Goal: Book appointment/travel/reservation

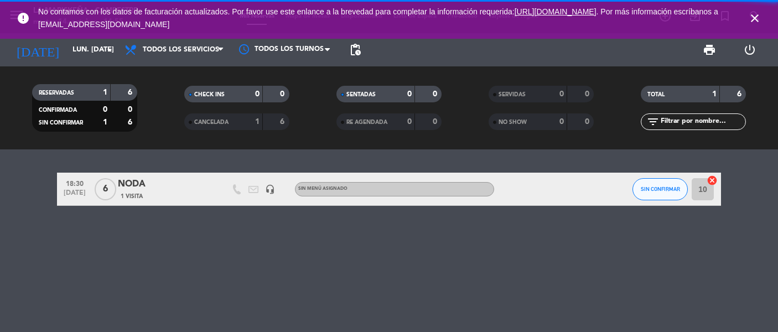
click at [757, 14] on icon "close" at bounding box center [754, 18] width 13 height 13
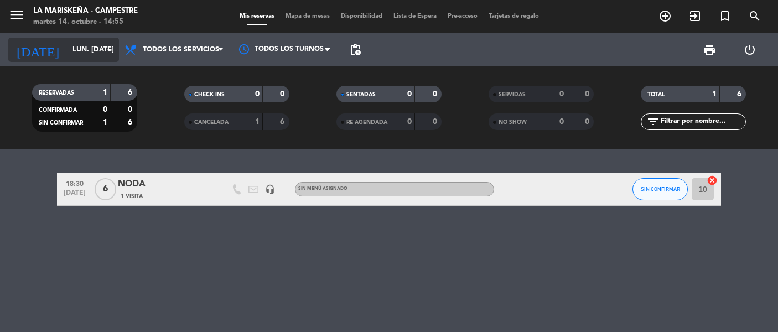
click at [67, 55] on input "lun. [DATE]" at bounding box center [114, 50] width 95 height 20
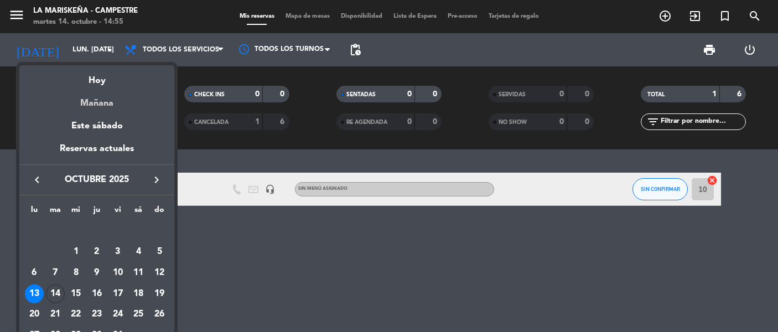
click at [70, 90] on div "Mañana" at bounding box center [96, 99] width 155 height 23
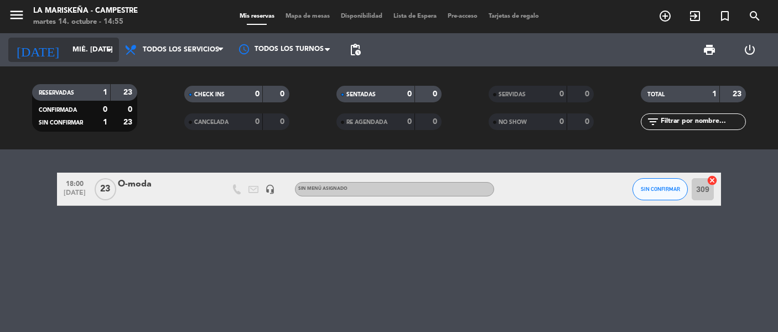
click at [81, 54] on input "mié. [DATE]" at bounding box center [114, 50] width 95 height 20
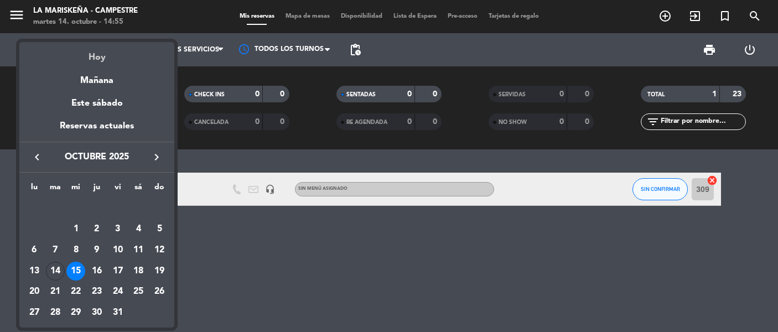
click at [97, 62] on div "Hoy" at bounding box center [96, 53] width 155 height 23
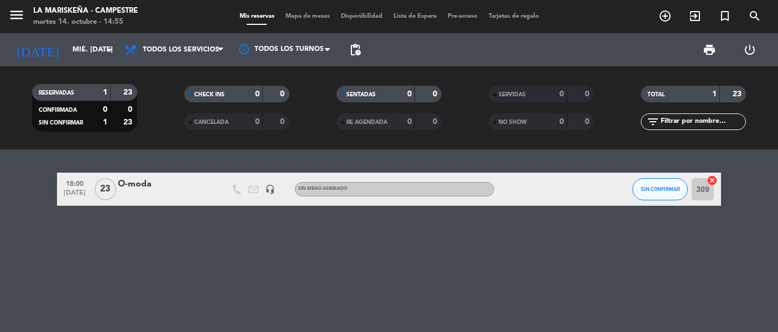
type input "[DATE] oct."
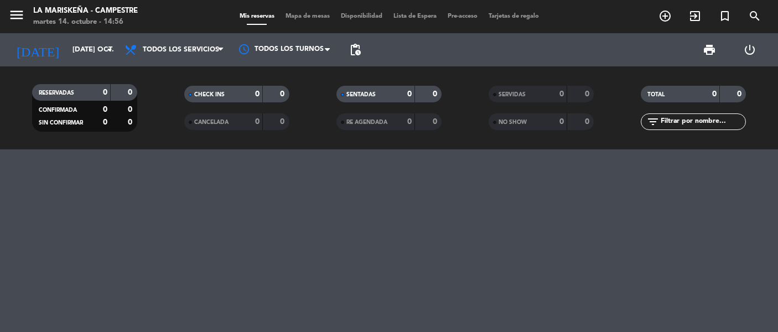
click at [663, 19] on icon "add_circle_outline" at bounding box center [664, 15] width 13 height 13
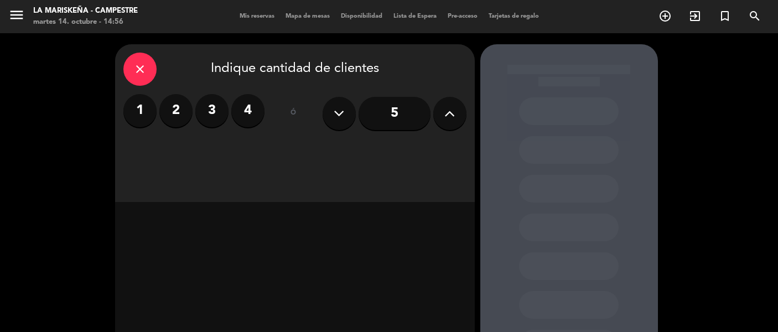
click at [449, 118] on icon at bounding box center [449, 113] width 11 height 17
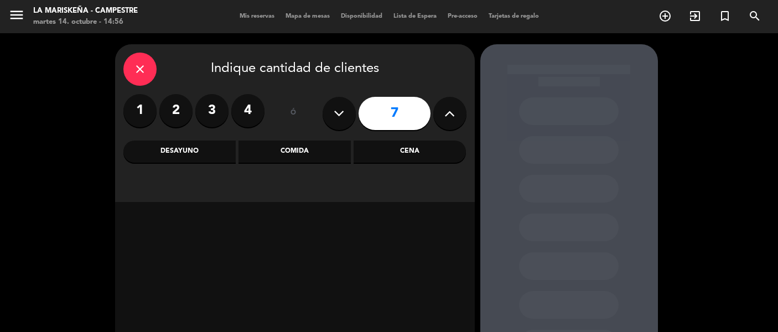
click at [449, 118] on icon at bounding box center [449, 113] width 11 height 17
click at [447, 118] on icon at bounding box center [449, 113] width 11 height 17
type input "9"
click at [308, 148] on div "Comida" at bounding box center [294, 151] width 112 height 22
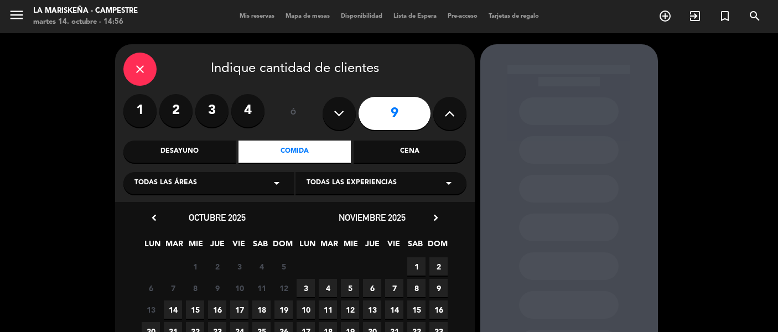
click at [172, 308] on span "14" at bounding box center [173, 309] width 18 height 18
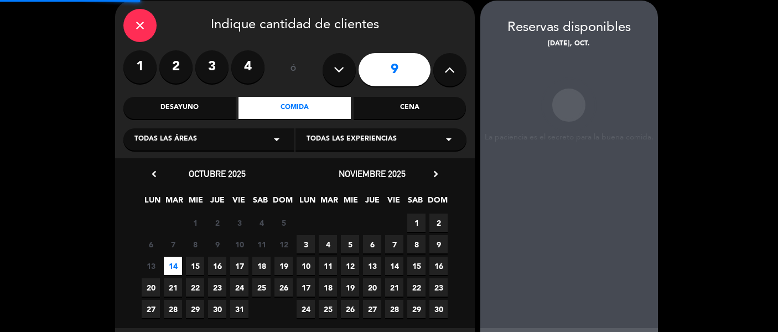
scroll to position [44, 0]
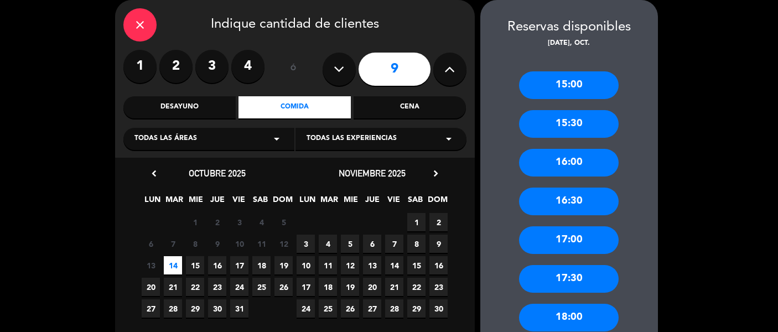
click at [581, 121] on div "15:30" at bounding box center [569, 124] width 100 height 28
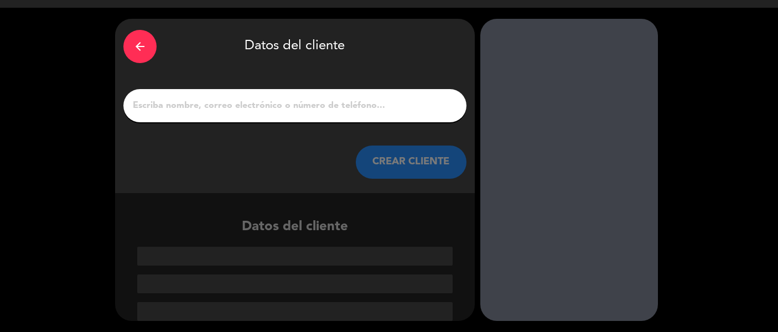
click at [205, 110] on input "1" at bounding box center [295, 105] width 326 height 15
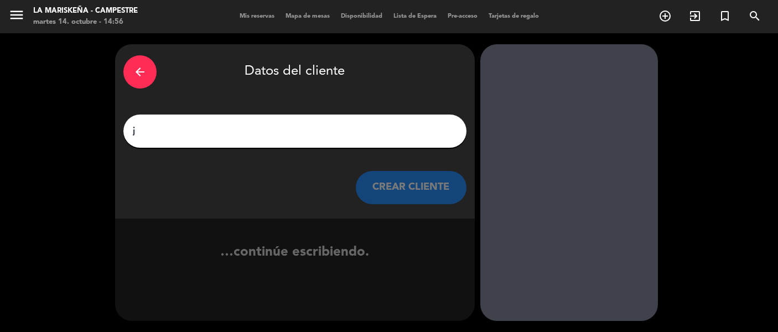
scroll to position [0, 0]
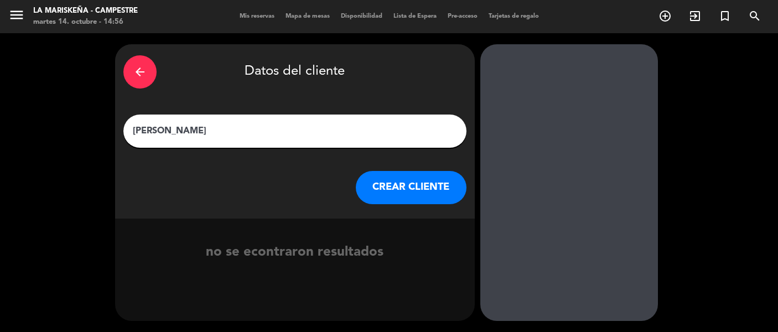
type input "[PERSON_NAME]"
click at [418, 193] on button "CREAR CLIENTE" at bounding box center [411, 187] width 111 height 33
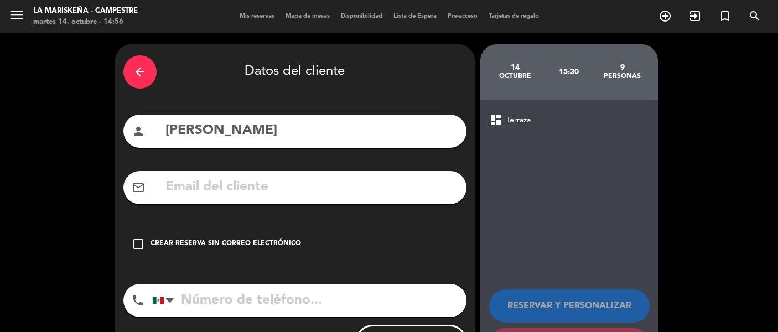
click at [205, 306] on input "tel" at bounding box center [309, 300] width 314 height 33
click at [141, 238] on icon "check_box_outline_blank" at bounding box center [138, 243] width 13 height 13
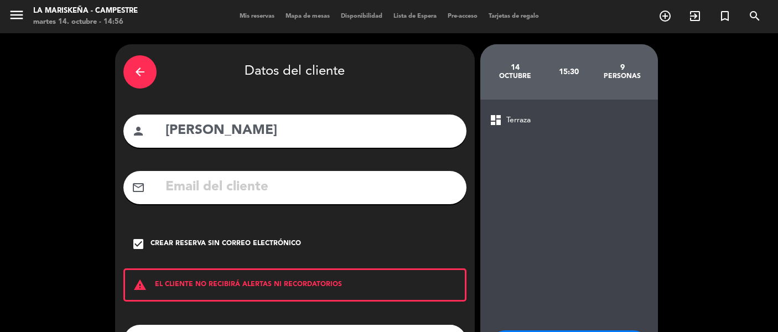
scroll to position [55, 0]
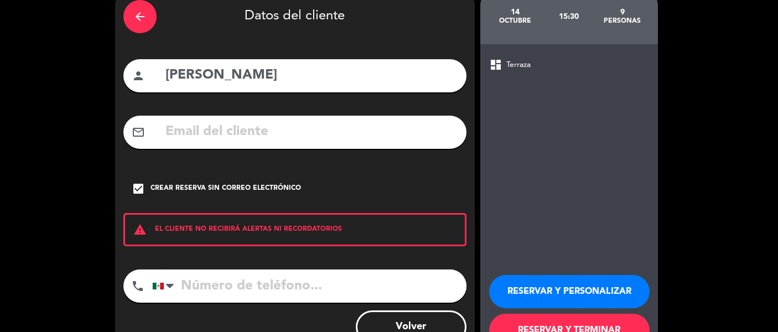
click at [195, 290] on input "tel" at bounding box center [309, 285] width 314 height 33
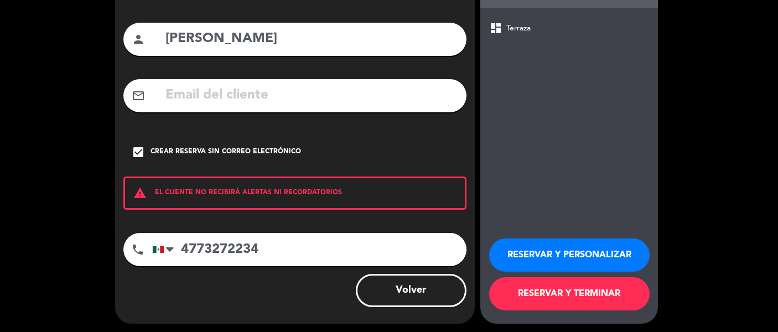
scroll to position [95, 0]
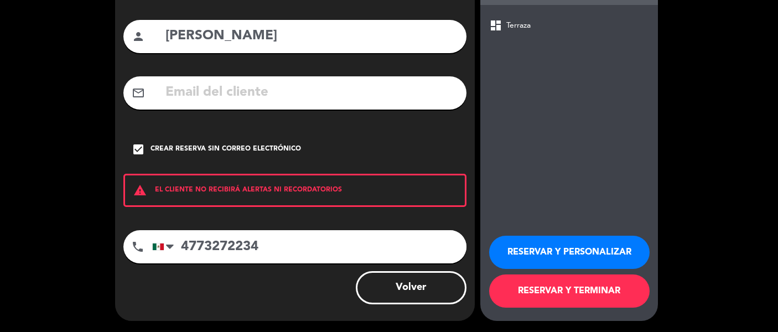
type input "4773272234"
click at [492, 29] on span "dashboard" at bounding box center [495, 25] width 13 height 13
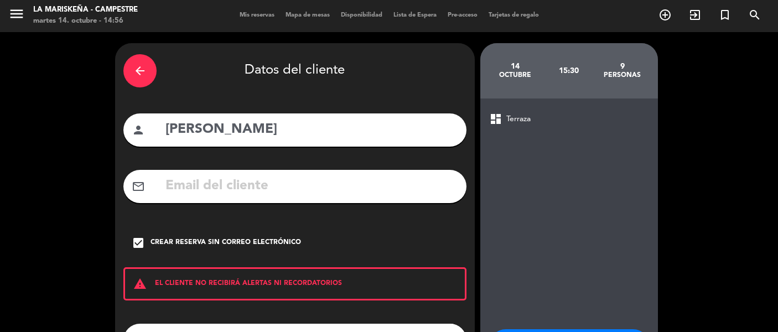
scroll to position [0, 0]
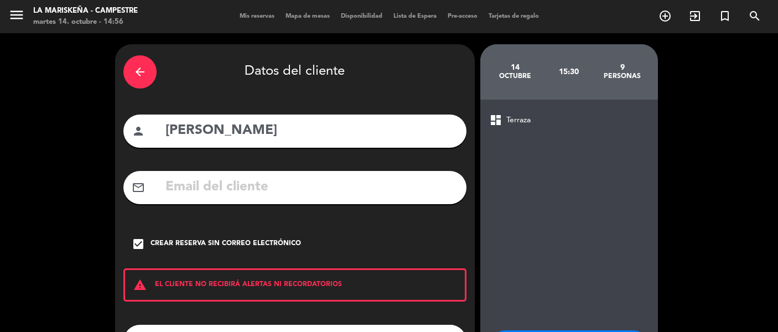
click at [519, 119] on span "Terraza" at bounding box center [518, 120] width 24 height 13
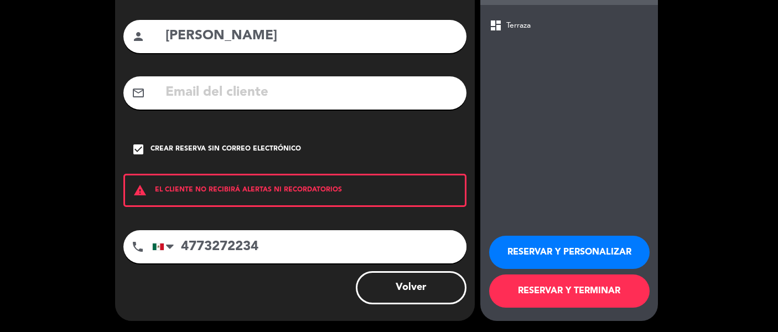
click at [550, 253] on button "RESERVAR Y PERSONALIZAR" at bounding box center [569, 252] width 160 height 33
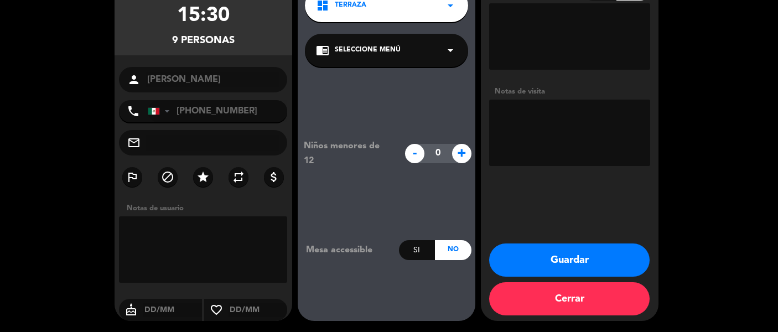
scroll to position [0, 0]
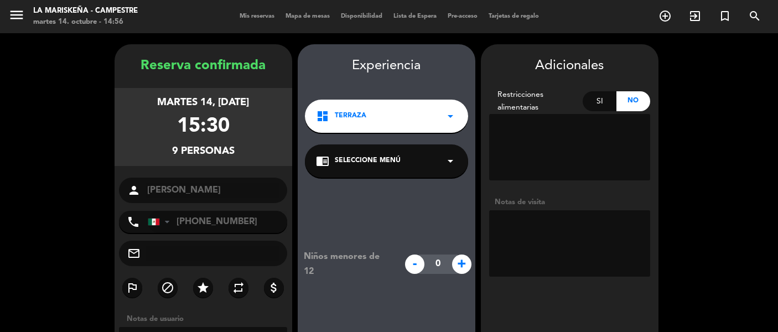
click at [448, 121] on icon "arrow_drop_down" at bounding box center [450, 116] width 13 height 13
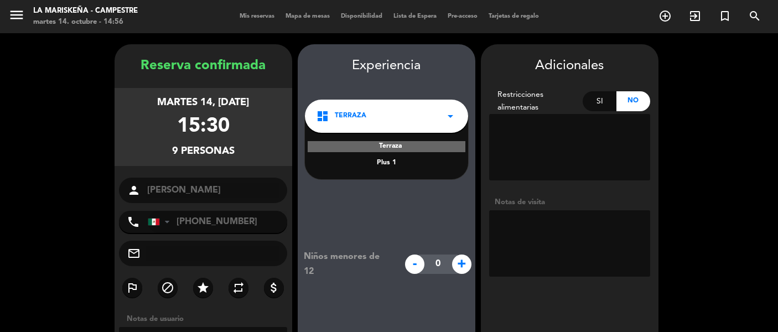
click at [390, 205] on div "Niños menores de 12 - 0 + Mesa accessible Si No" at bounding box center [387, 310] width 178 height 265
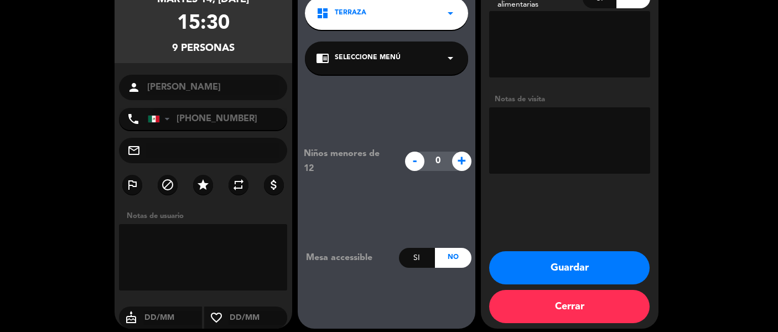
scroll to position [111, 0]
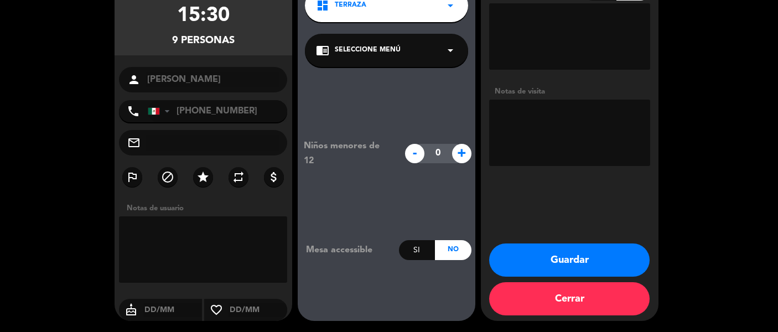
click at [460, 157] on span "+" at bounding box center [461, 153] width 19 height 19
type input "1"
click at [520, 251] on button "Guardar" at bounding box center [569, 259] width 160 height 33
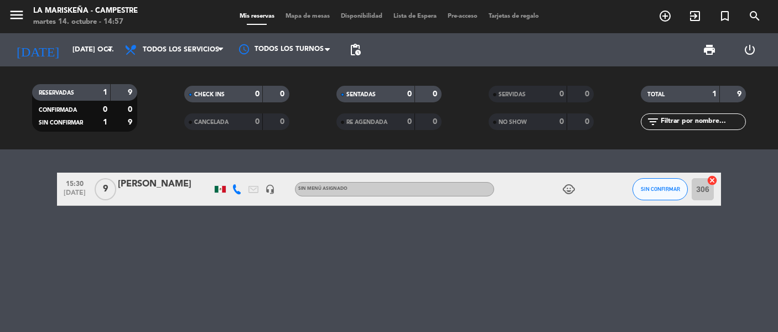
click at [301, 16] on span "Mapa de mesas" at bounding box center [307, 16] width 55 height 6
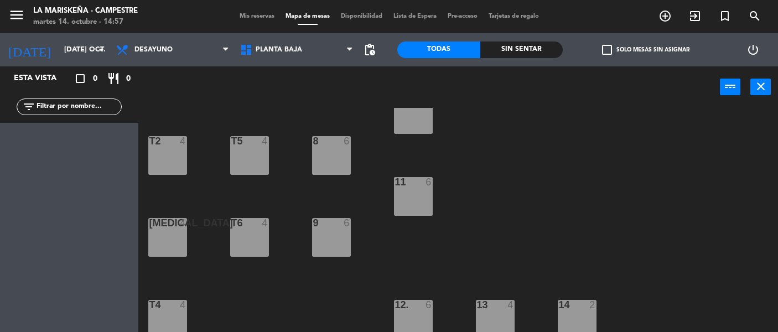
scroll to position [80, 0]
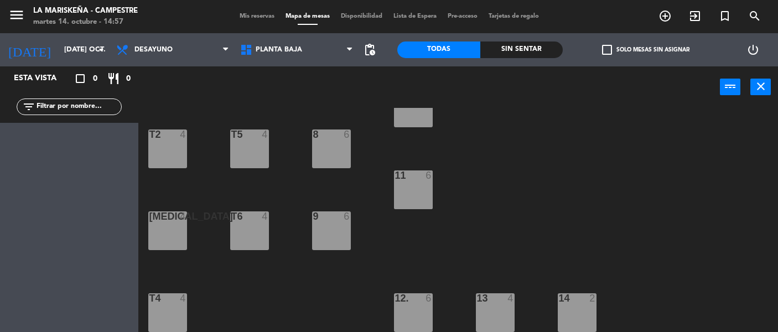
click at [263, 17] on span "Mis reservas" at bounding box center [257, 16] width 46 height 6
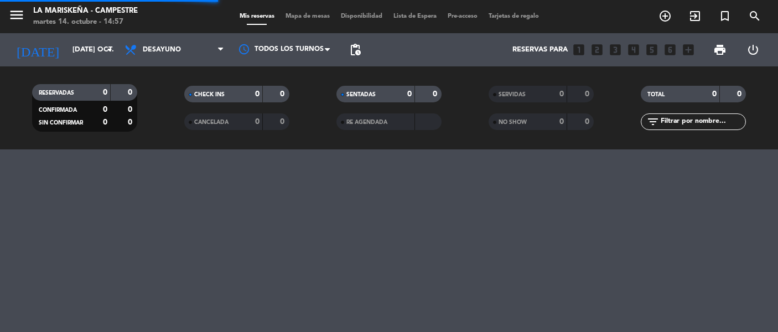
click at [347, 17] on span "Disponibilidad" at bounding box center [361, 16] width 53 height 6
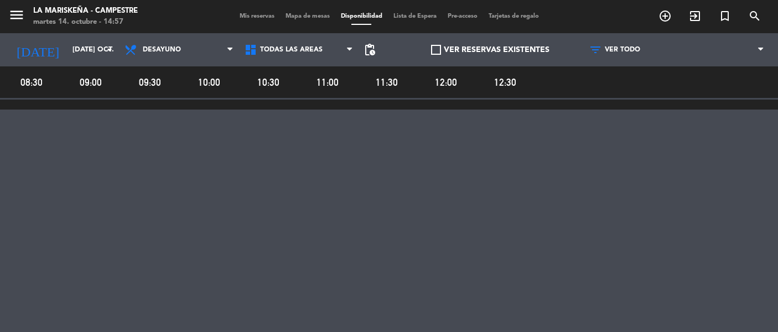
click at [316, 17] on span "Mapa de mesas" at bounding box center [307, 16] width 55 height 6
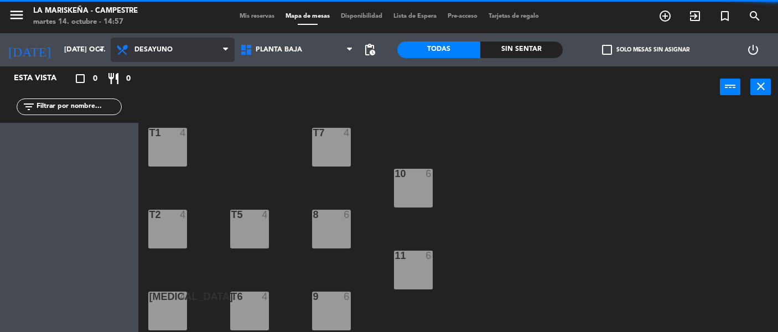
click at [189, 51] on span "Desayuno" at bounding box center [173, 50] width 124 height 24
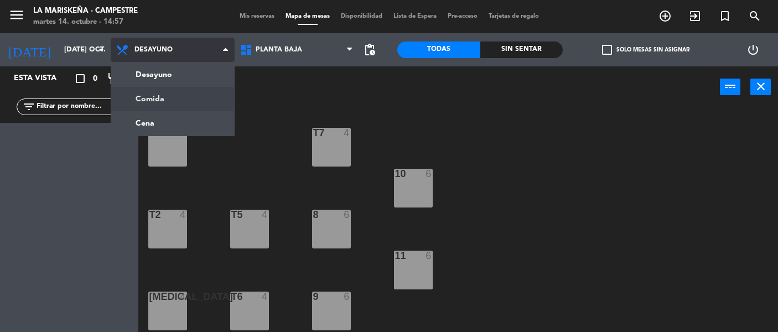
click at [165, 99] on ng-component "menu La Mariskeña - Campestre martes 14. octubre - 14:57 Mis reservas Mapa de m…" at bounding box center [389, 166] width 778 height 332
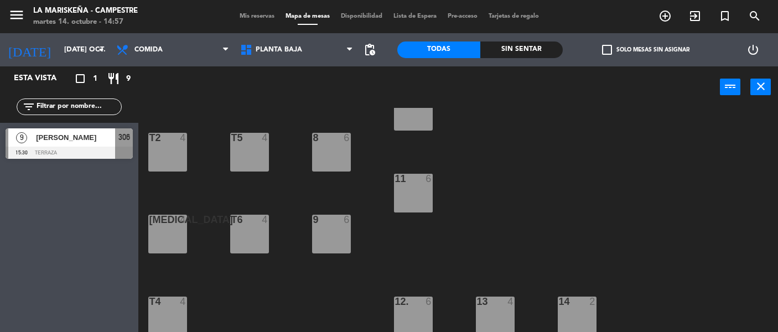
scroll to position [80, 0]
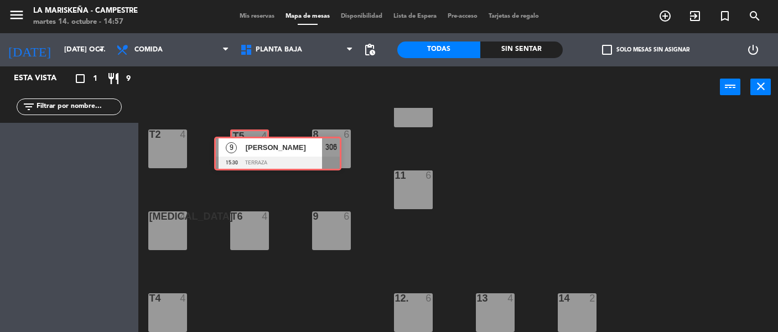
drag, startPoint x: 25, startPoint y: 140, endPoint x: 233, endPoint y: 149, distance: 208.7
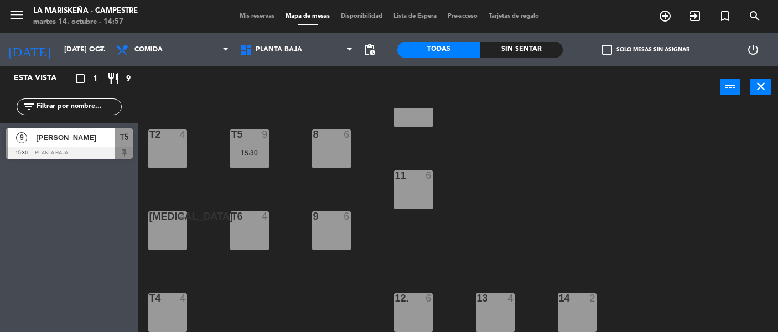
click at [66, 144] on div "[PERSON_NAME]" at bounding box center [75, 137] width 80 height 18
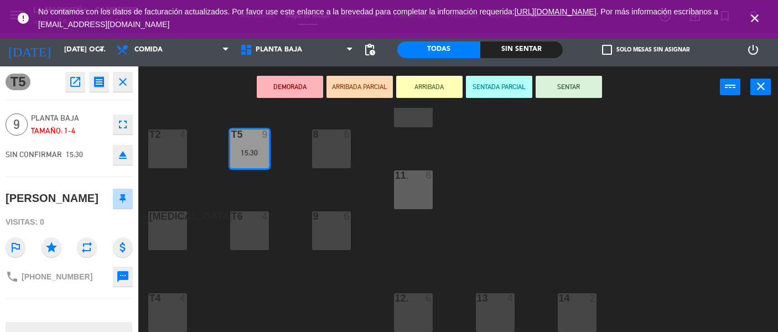
click at [186, 239] on div "[MEDICAL_DATA] 4" at bounding box center [167, 230] width 39 height 39
